Goal: Check status: Check status

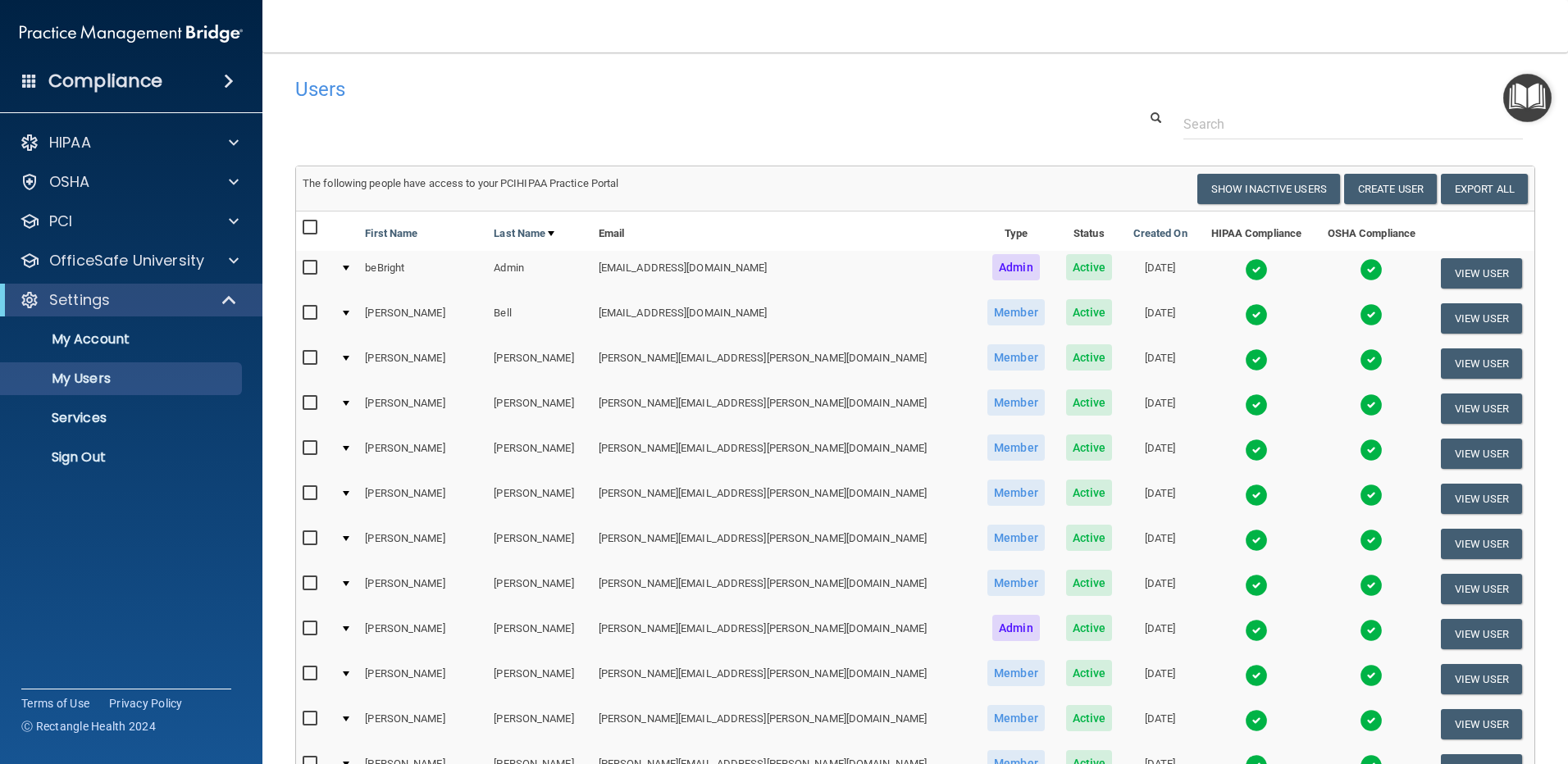
select select "30"
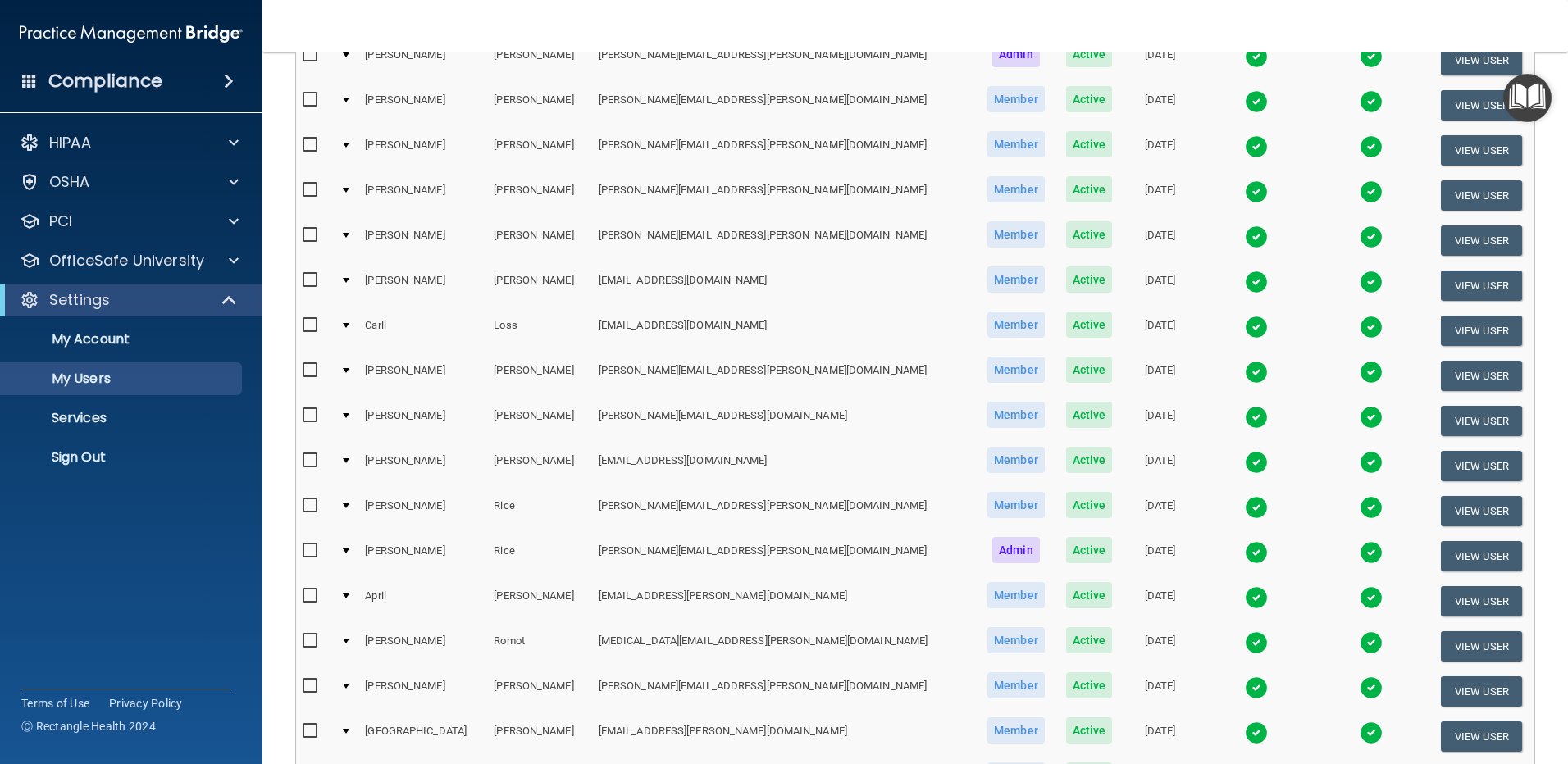
click at [1244, 329] on img at bounding box center [1255, 327] width 23 height 23
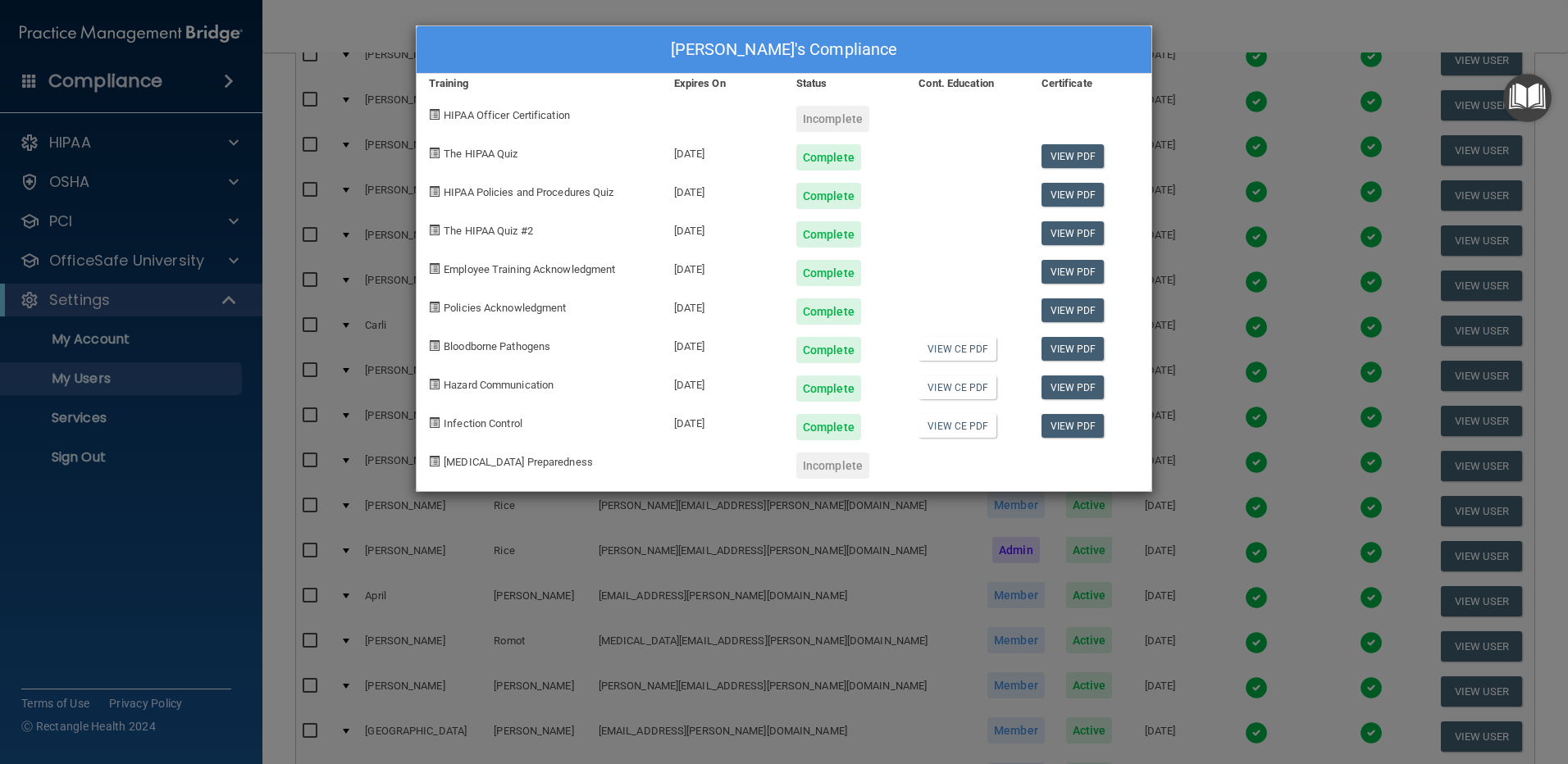
click at [1236, 43] on div "[PERSON_NAME] Loss's Compliance Training Expires On Status Cont. Education Cert…" at bounding box center [784, 382] width 1568 height 764
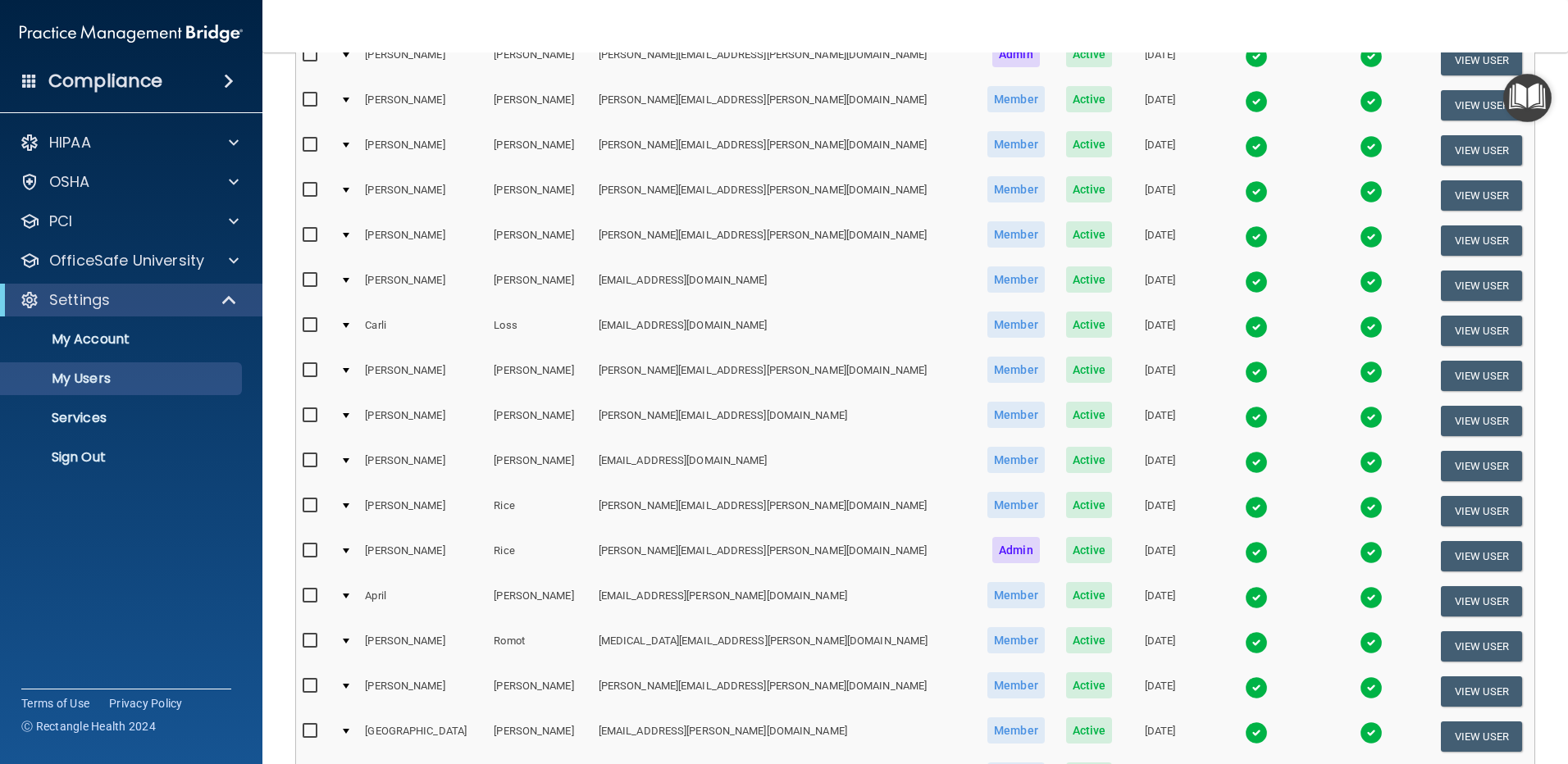
click at [1244, 327] on img at bounding box center [1255, 327] width 23 height 23
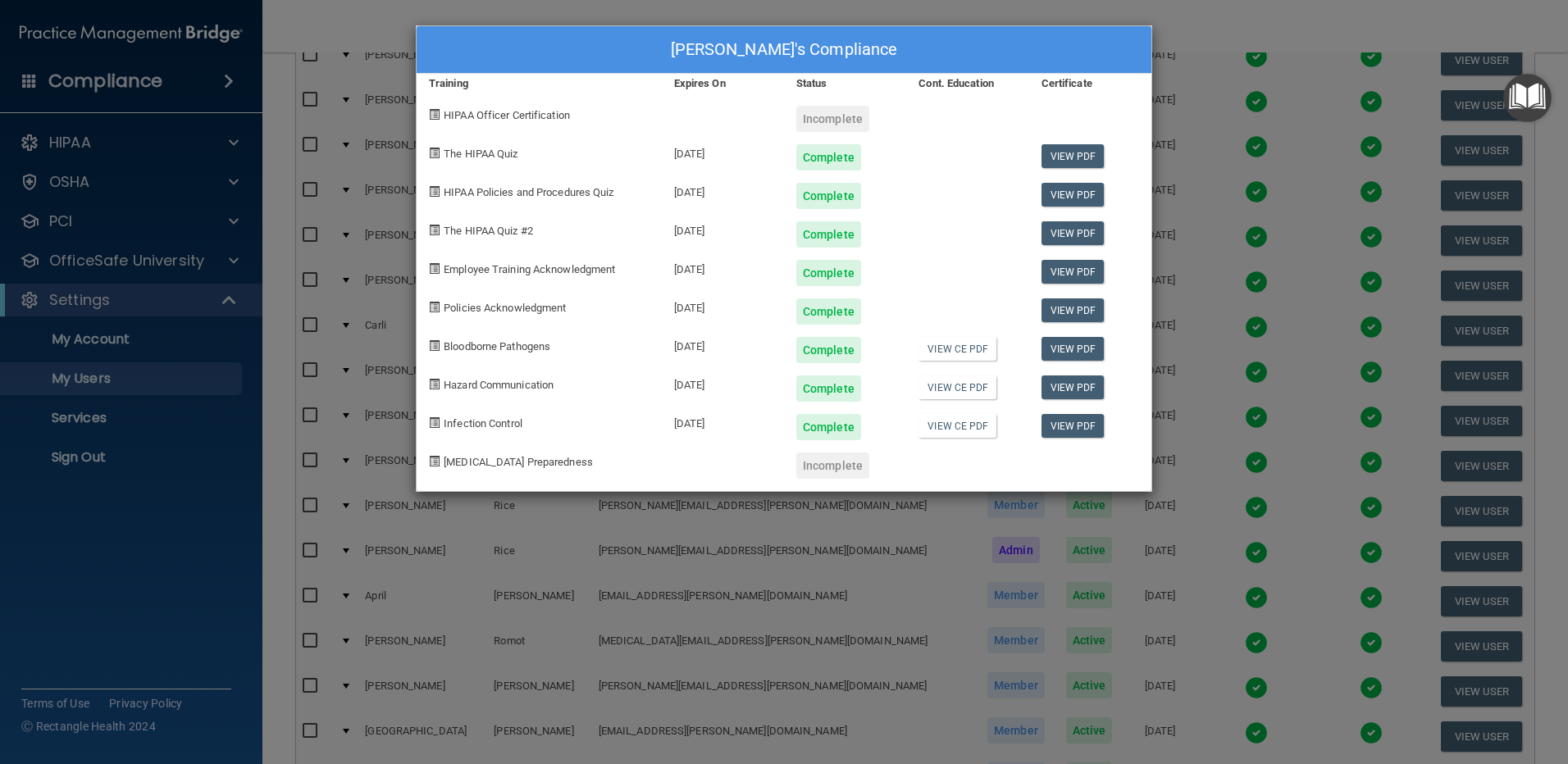
click at [1194, 40] on div "[PERSON_NAME] Loss's Compliance Training Expires On Status Cont. Education Cert…" at bounding box center [784, 382] width 1568 height 764
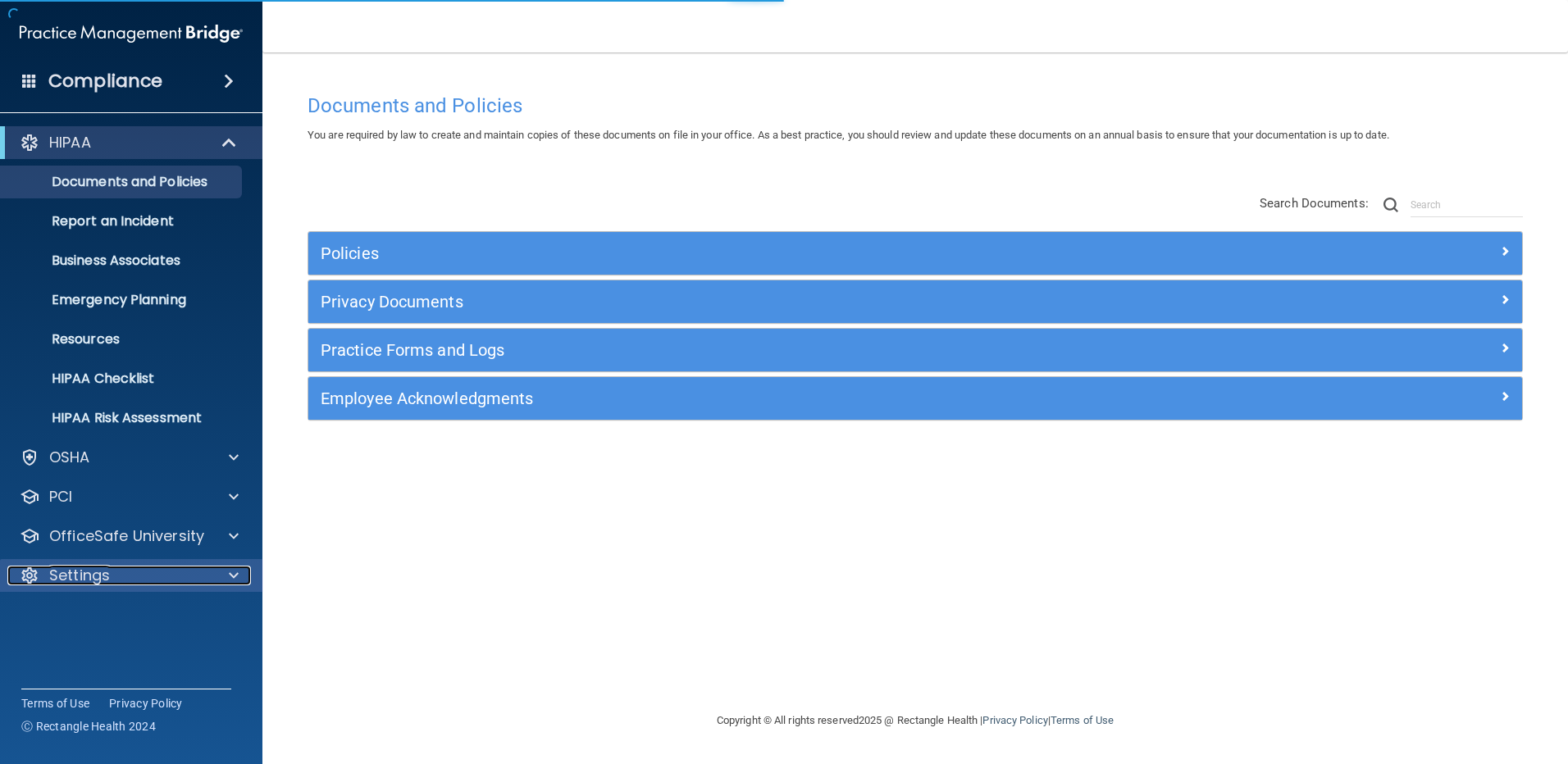
click at [107, 570] on p "Settings" at bounding box center [79, 576] width 61 height 20
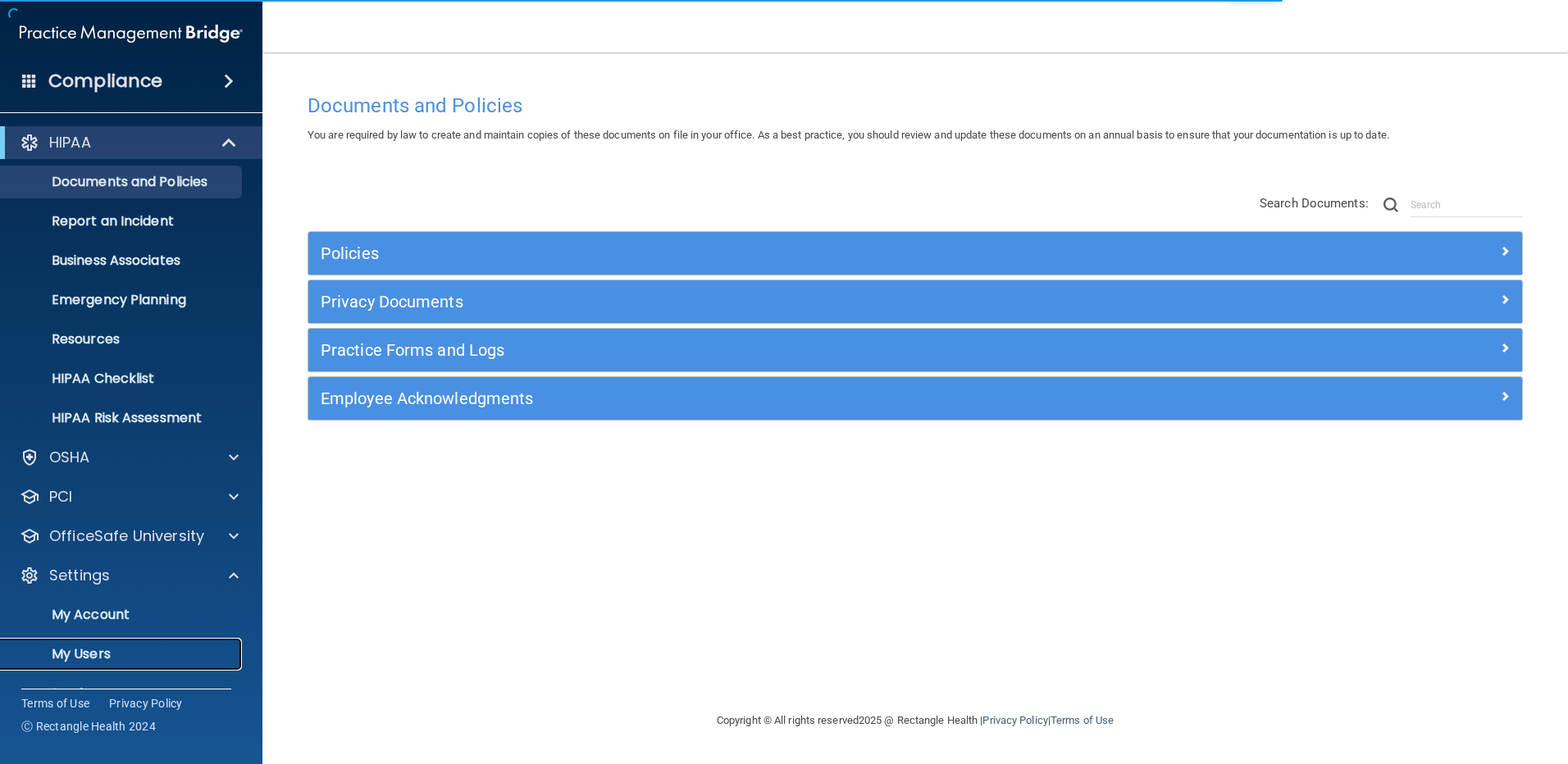
click at [82, 646] on p "My Users" at bounding box center [123, 654] width 224 height 17
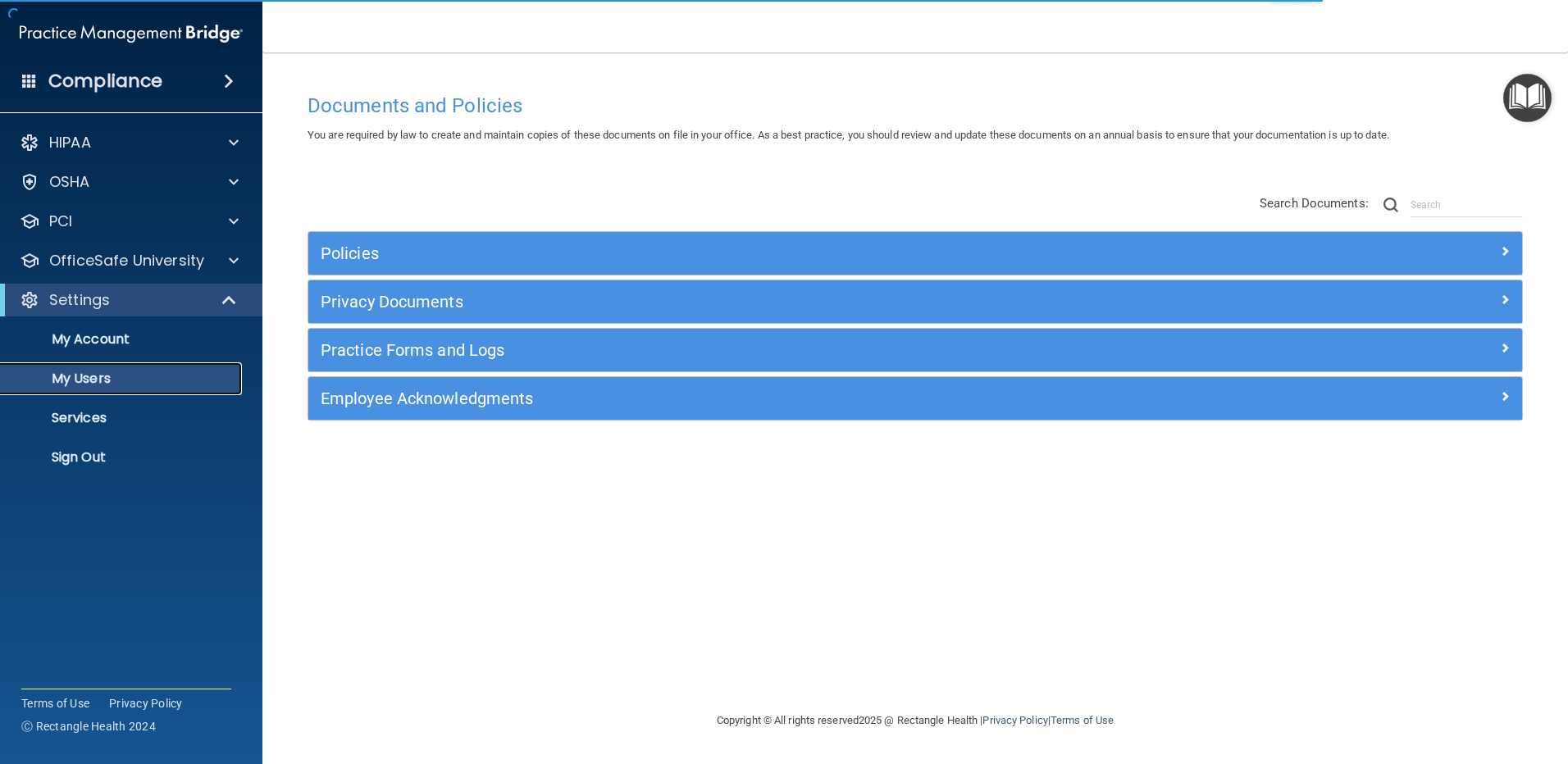
select select "20"
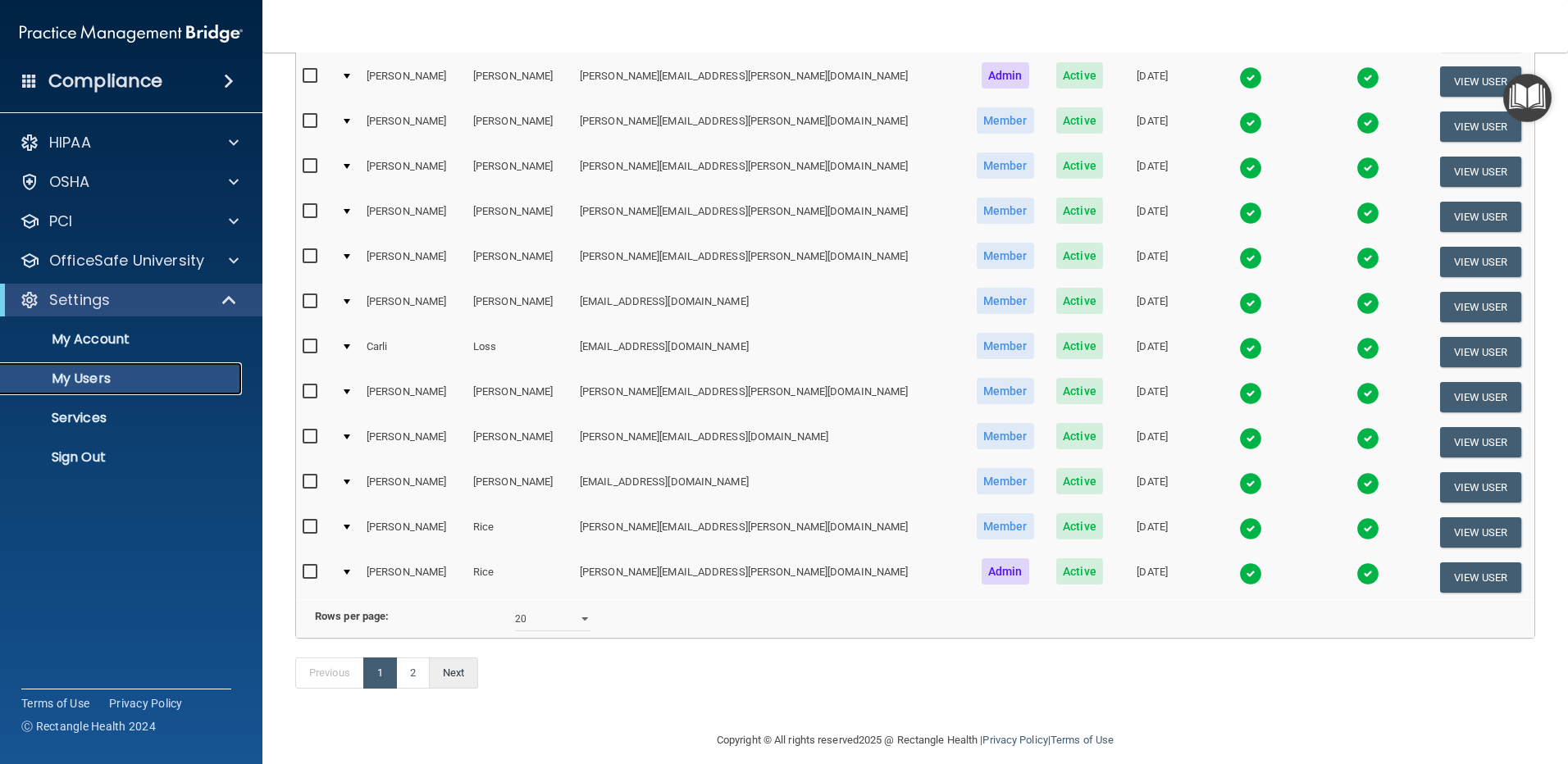
scroll to position [592, 0]
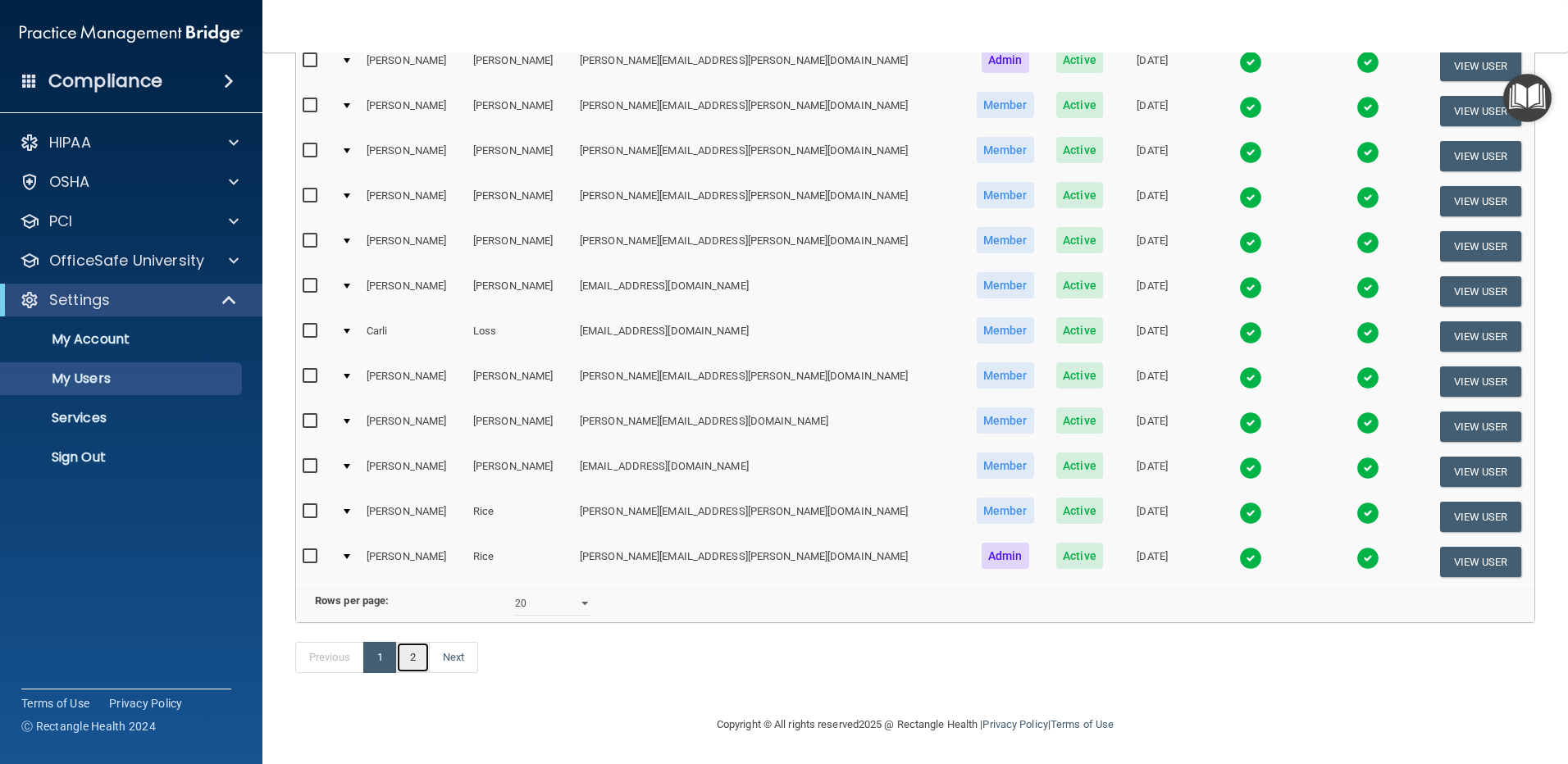
click at [423, 659] on link "2" at bounding box center [413, 658] width 33 height 31
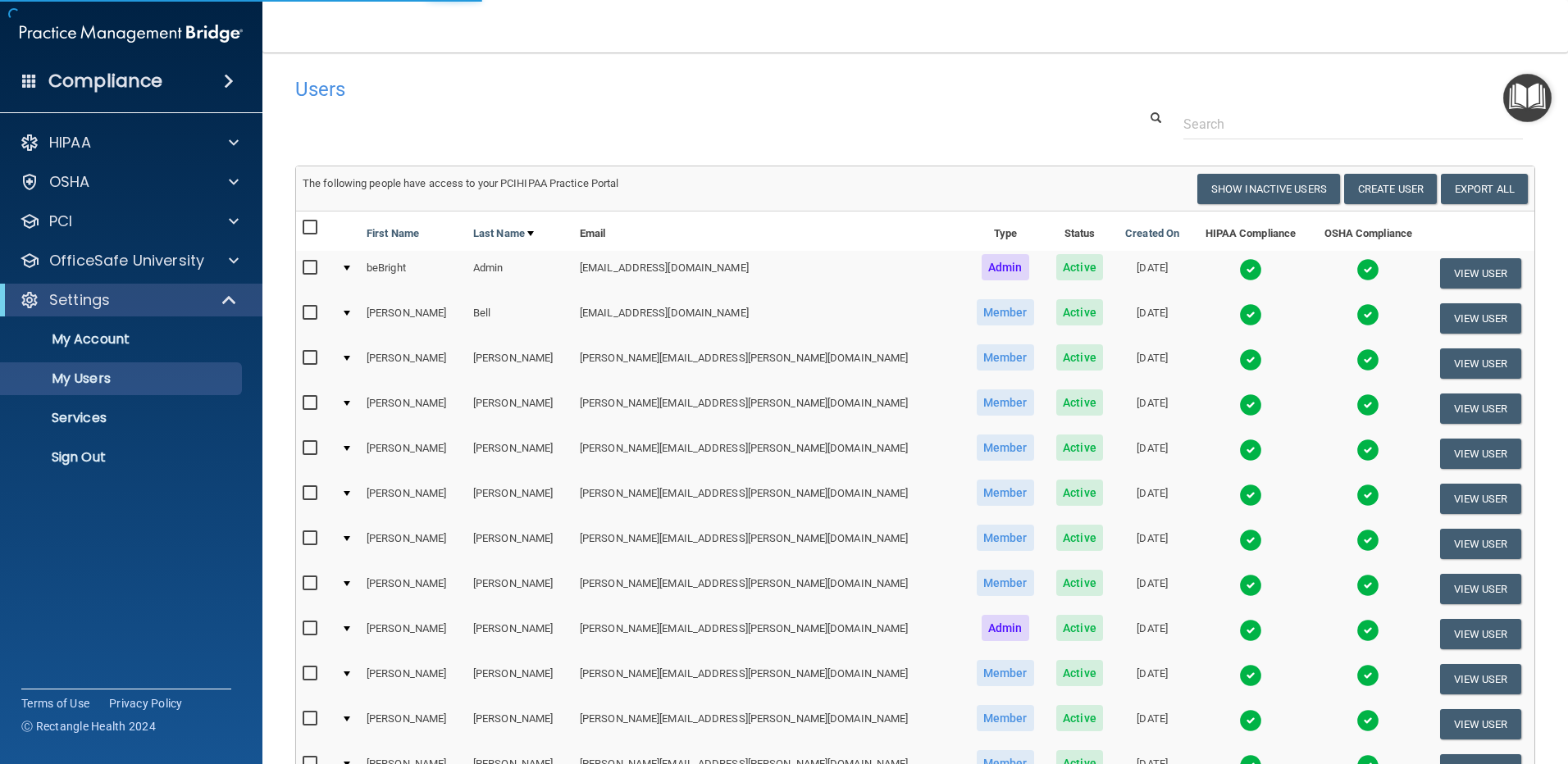
select select "20"
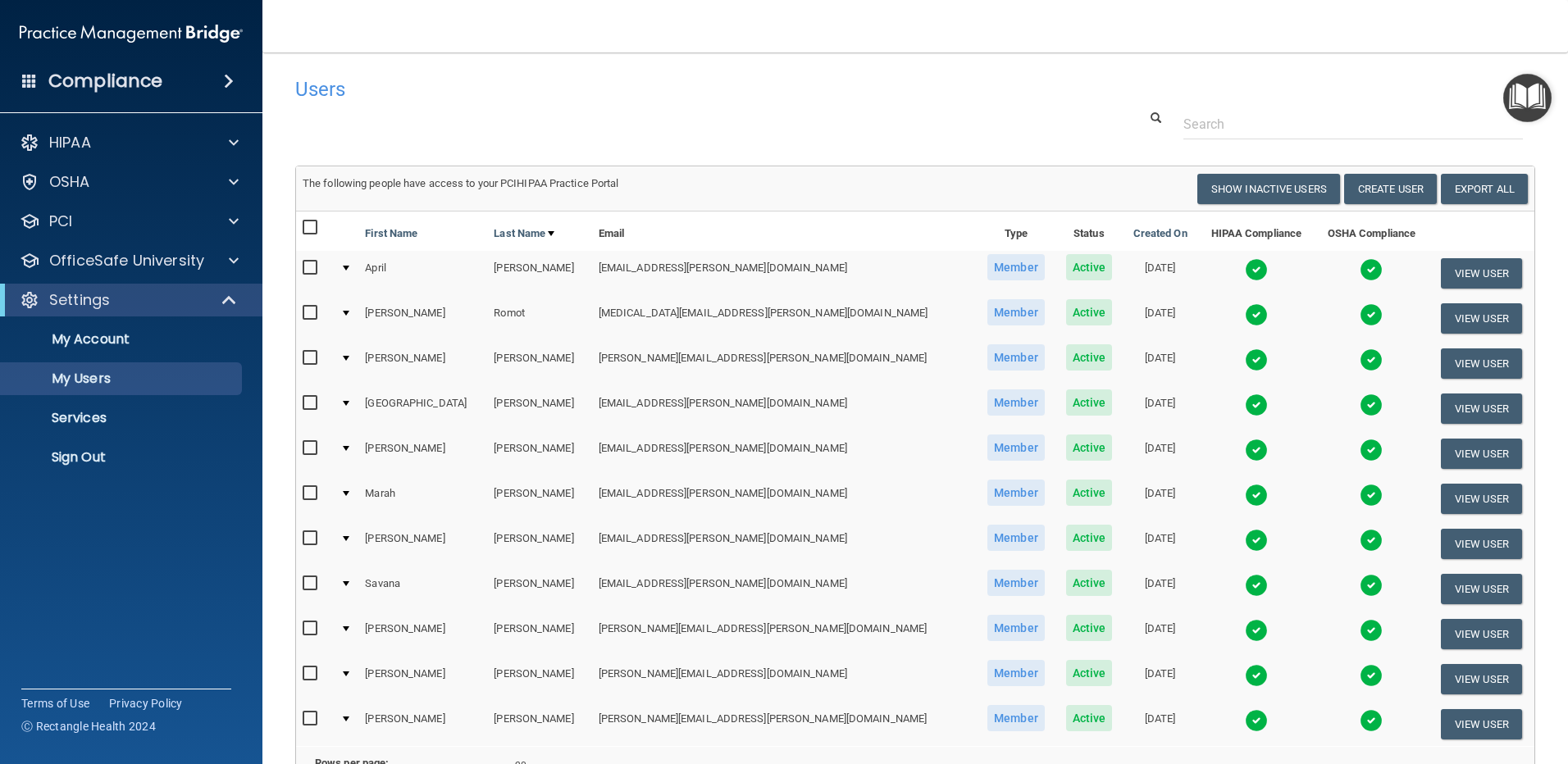
click at [1244, 630] on img at bounding box center [1255, 630] width 23 height 23
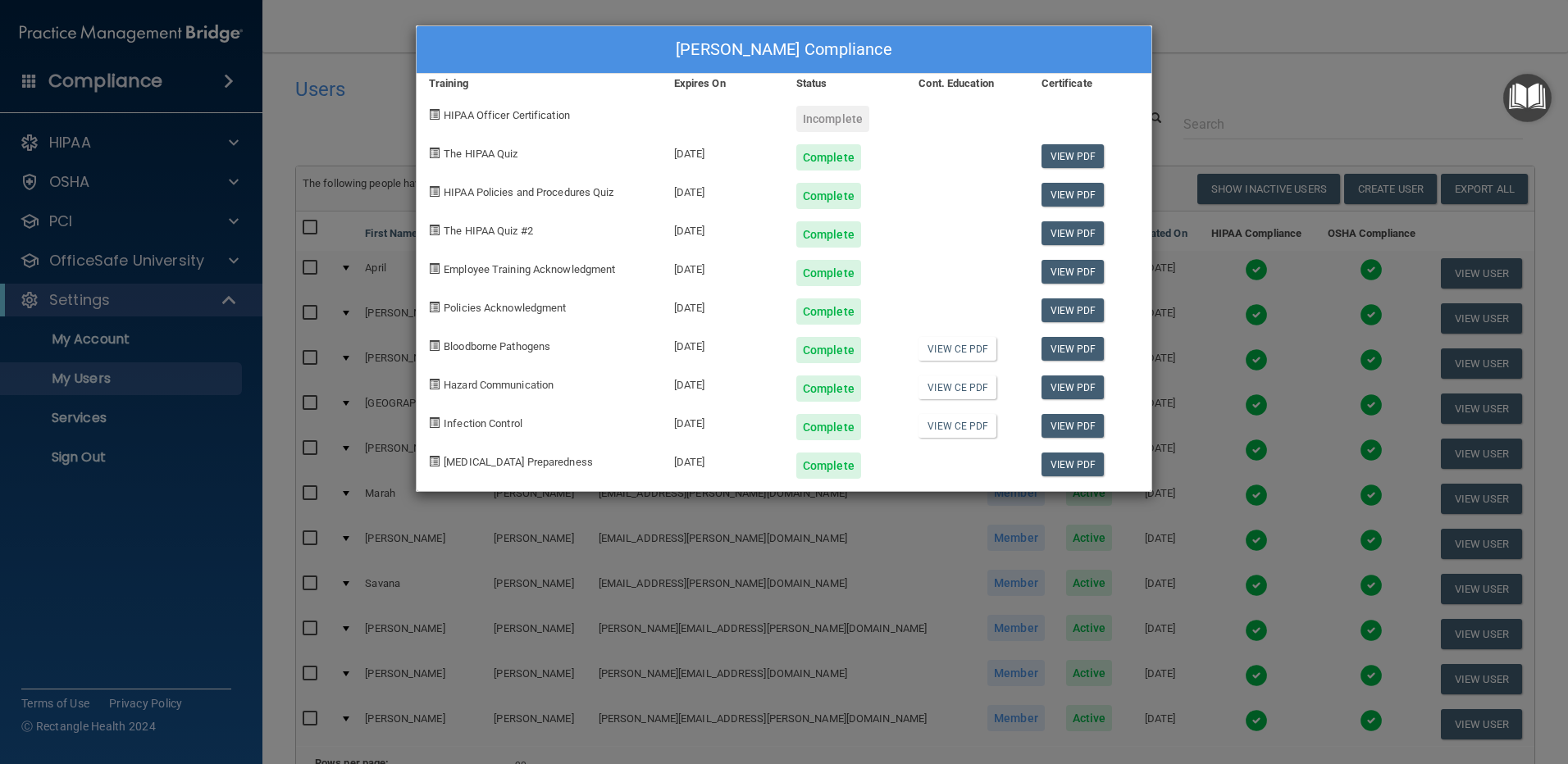
click at [1240, 92] on div "Maria Torres's Compliance Training Expires On Status Cont. Education Certificat…" at bounding box center [784, 382] width 1568 height 764
